Goal: Understand site structure: Understand site structure

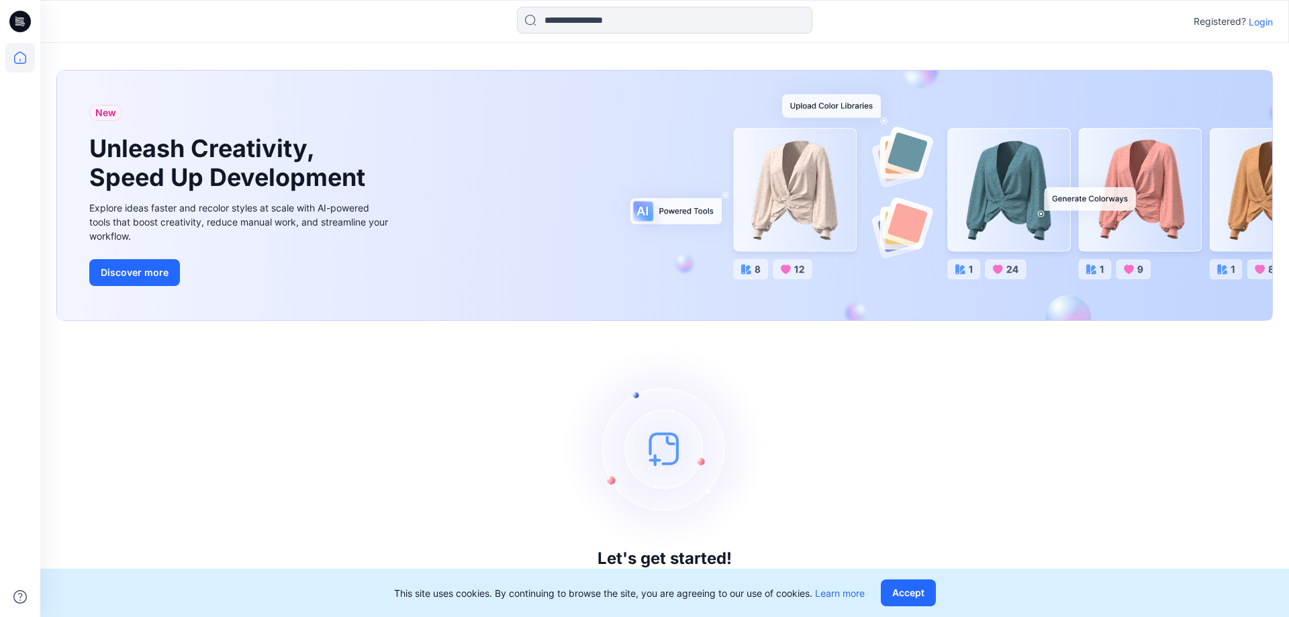
drag, startPoint x: 458, startPoint y: 425, endPoint x: 500, endPoint y: 410, distance: 44.2
click at [459, 424] on div "Let's get started! Click New to add a style or create a folder." at bounding box center [664, 469] width 1217 height 264
click at [442, 392] on div "Let's get started! Click New to add a style or create a folder." at bounding box center [664, 469] width 1217 height 264
drag, startPoint x: 345, startPoint y: 444, endPoint x: 340, endPoint y: 440, distance: 7.1
click at [346, 444] on div "Let's get started! Click New to add a style or create a folder." at bounding box center [664, 469] width 1217 height 264
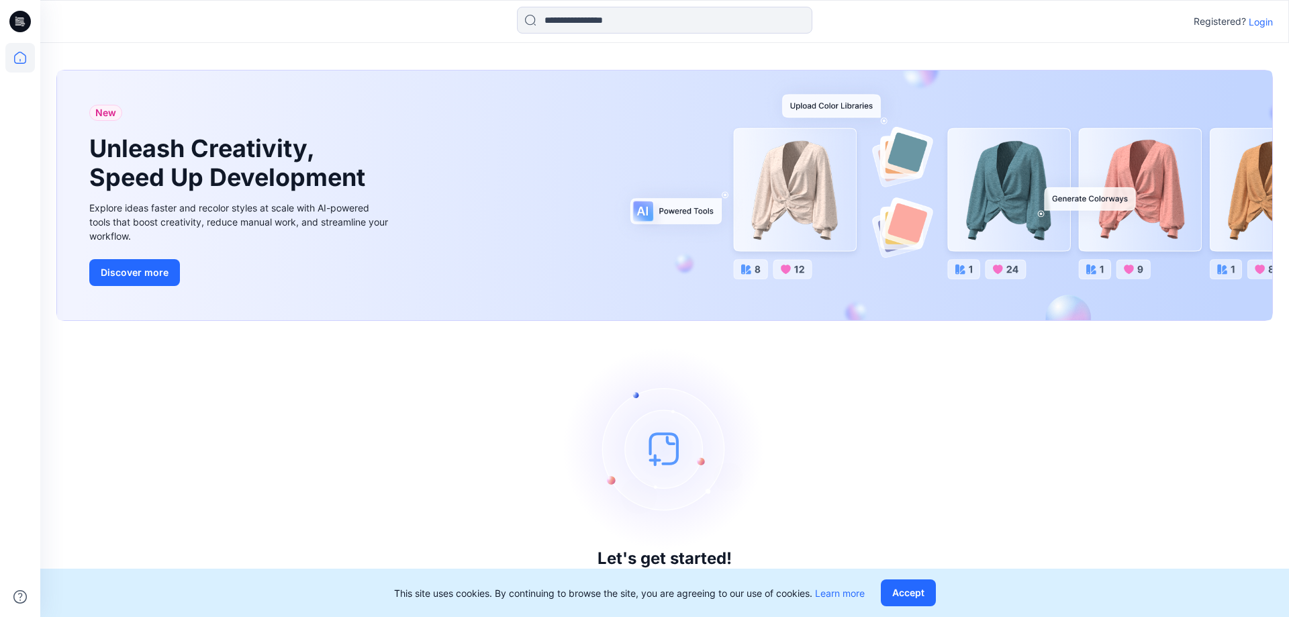
click at [308, 438] on div "Let's get started! Click New to add a style or create a folder." at bounding box center [664, 469] width 1217 height 264
click at [943, 430] on div "Let's get started! Click New to add a style or create a folder." at bounding box center [664, 469] width 1217 height 264
click at [345, 440] on div "Let's get started! Click New to add a style or create a folder." at bounding box center [664, 469] width 1217 height 264
click at [310, 442] on div "Let's get started! Click New to add a style or create a folder." at bounding box center [664, 469] width 1217 height 264
click at [996, 51] on div "New Unleash Creativity, Speed Up Development Explore ideas faster and recolor s…" at bounding box center [664, 330] width 1249 height 574
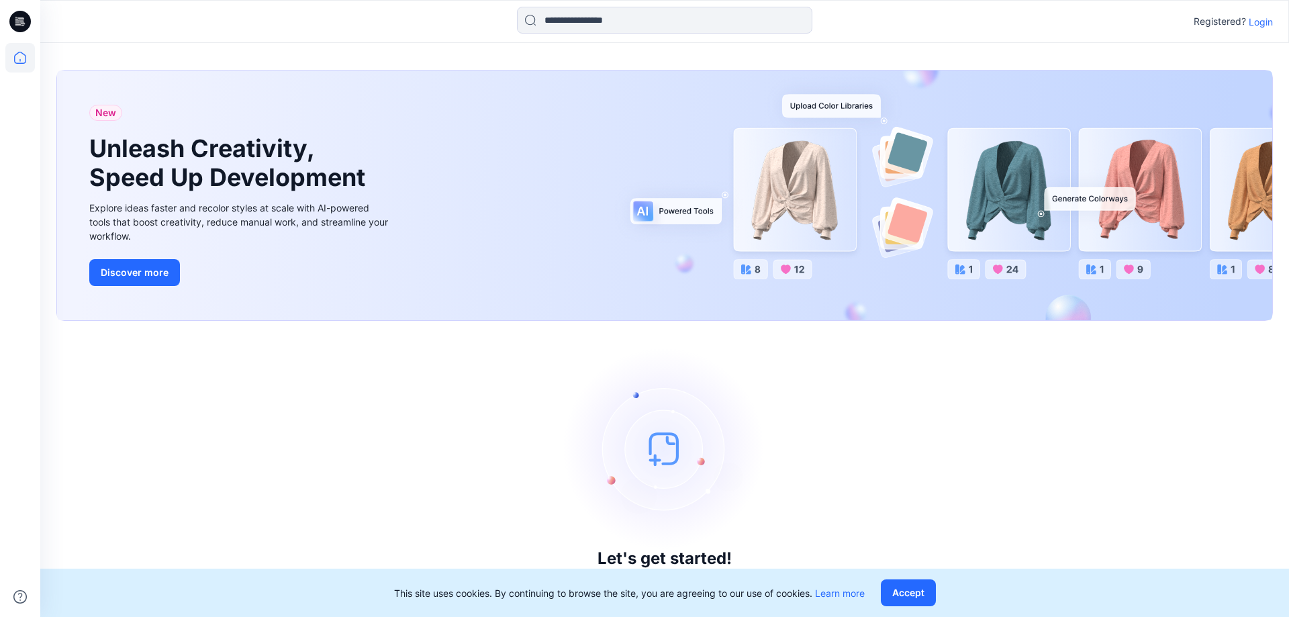
click at [1047, 419] on div "Let's get started! Click New to add a style or create a folder." at bounding box center [664, 469] width 1217 height 264
click at [700, 23] on input at bounding box center [664, 20] width 295 height 27
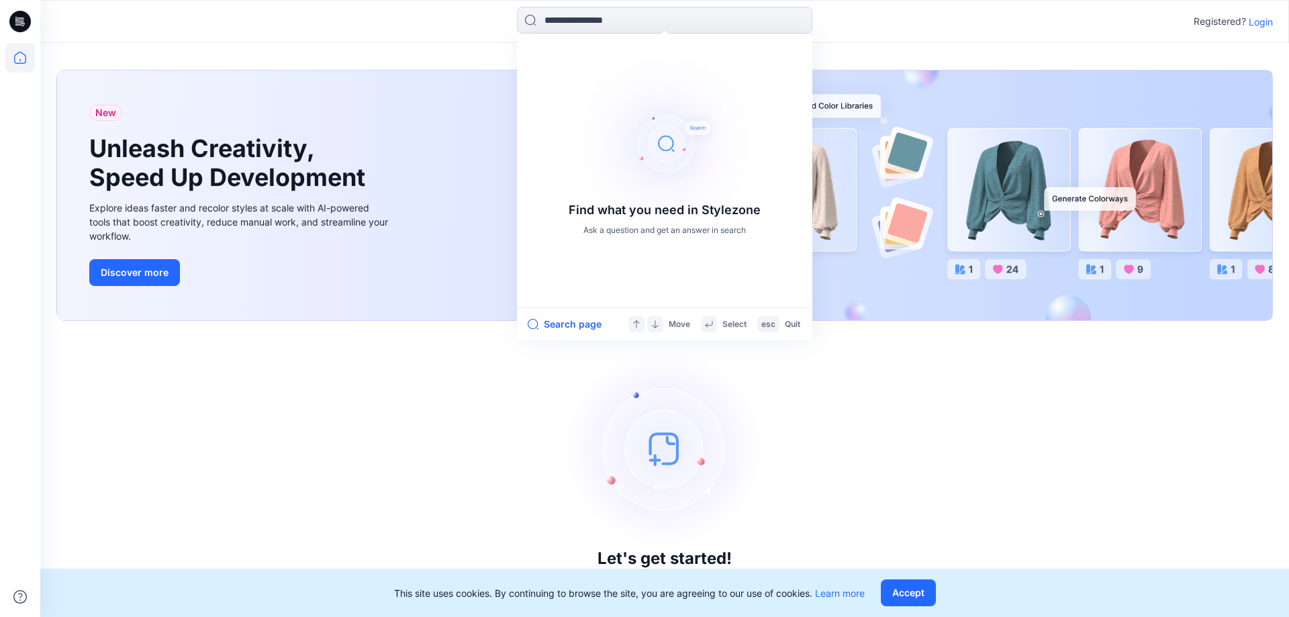
click at [438, 379] on div "Let's get started! Click New to add a style or create a folder." at bounding box center [664, 469] width 1217 height 264
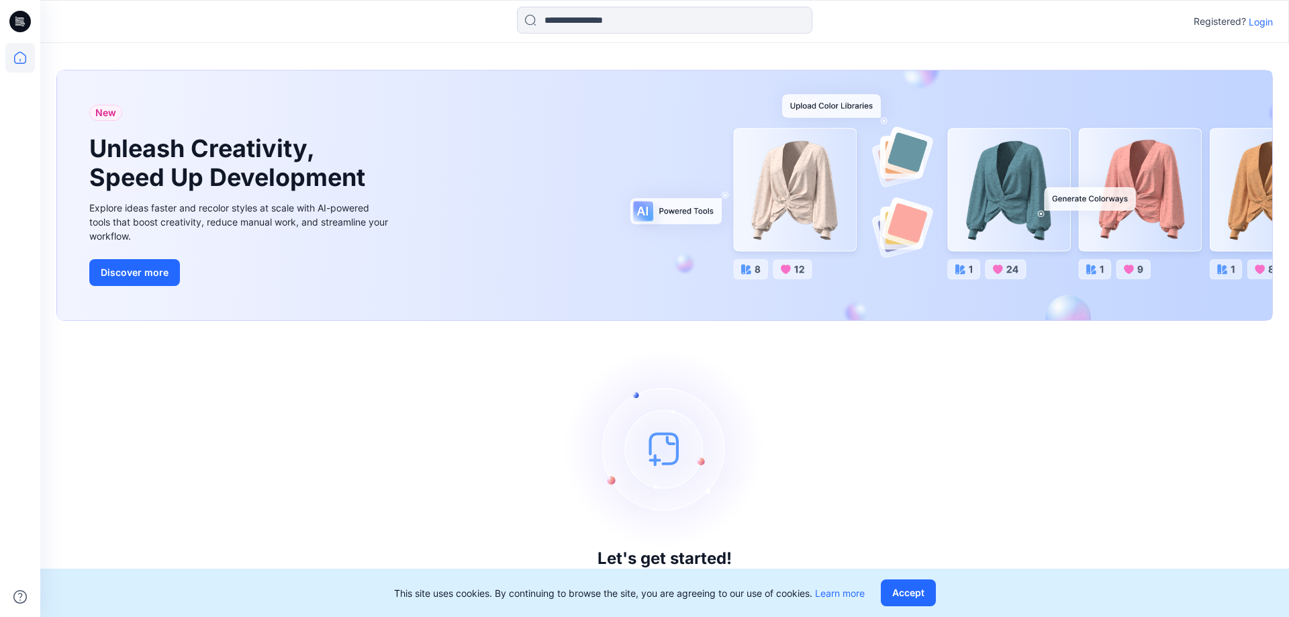
drag, startPoint x: 393, startPoint y: 493, endPoint x: 391, endPoint y: 479, distance: 14.9
click at [393, 492] on div "Let's get started! Click New to add a style or create a folder." at bounding box center [664, 469] width 1217 height 264
